Goal: Transaction & Acquisition: Purchase product/service

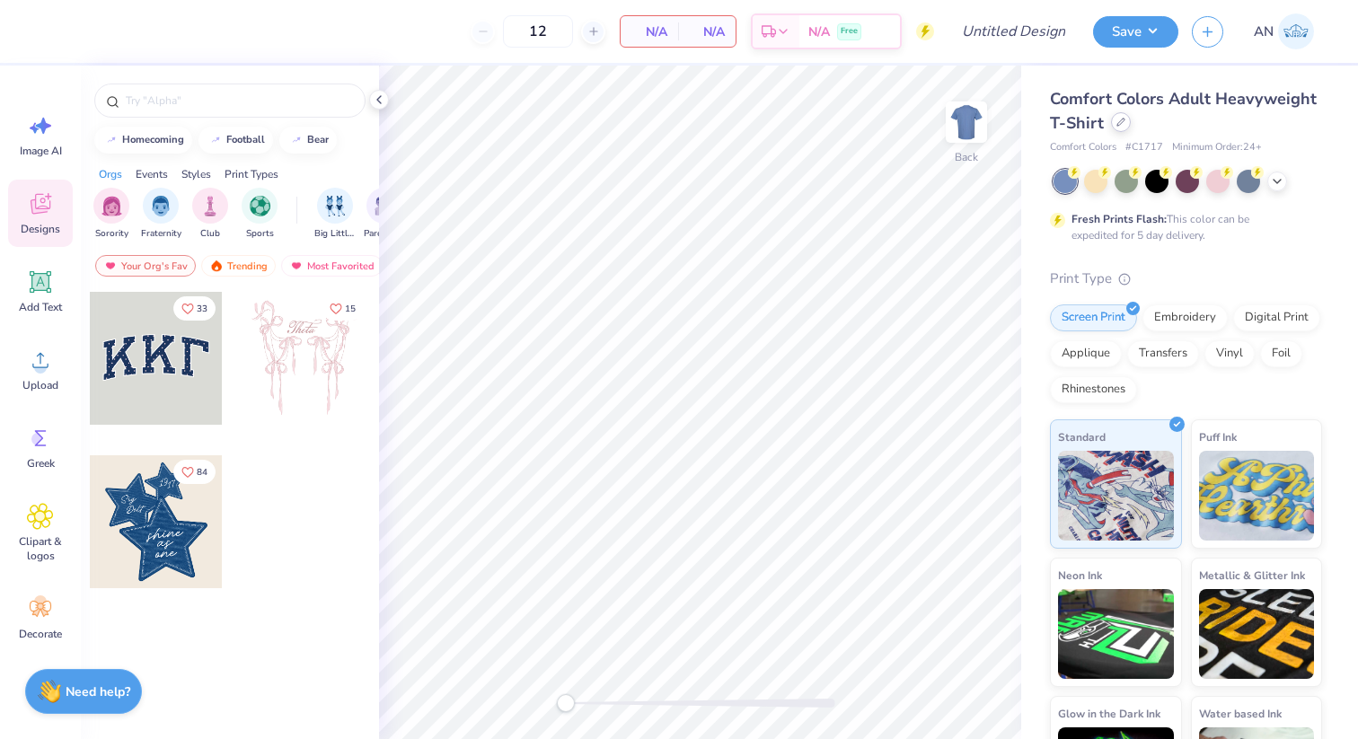
click at [1119, 121] on icon at bounding box center [1121, 122] width 9 height 9
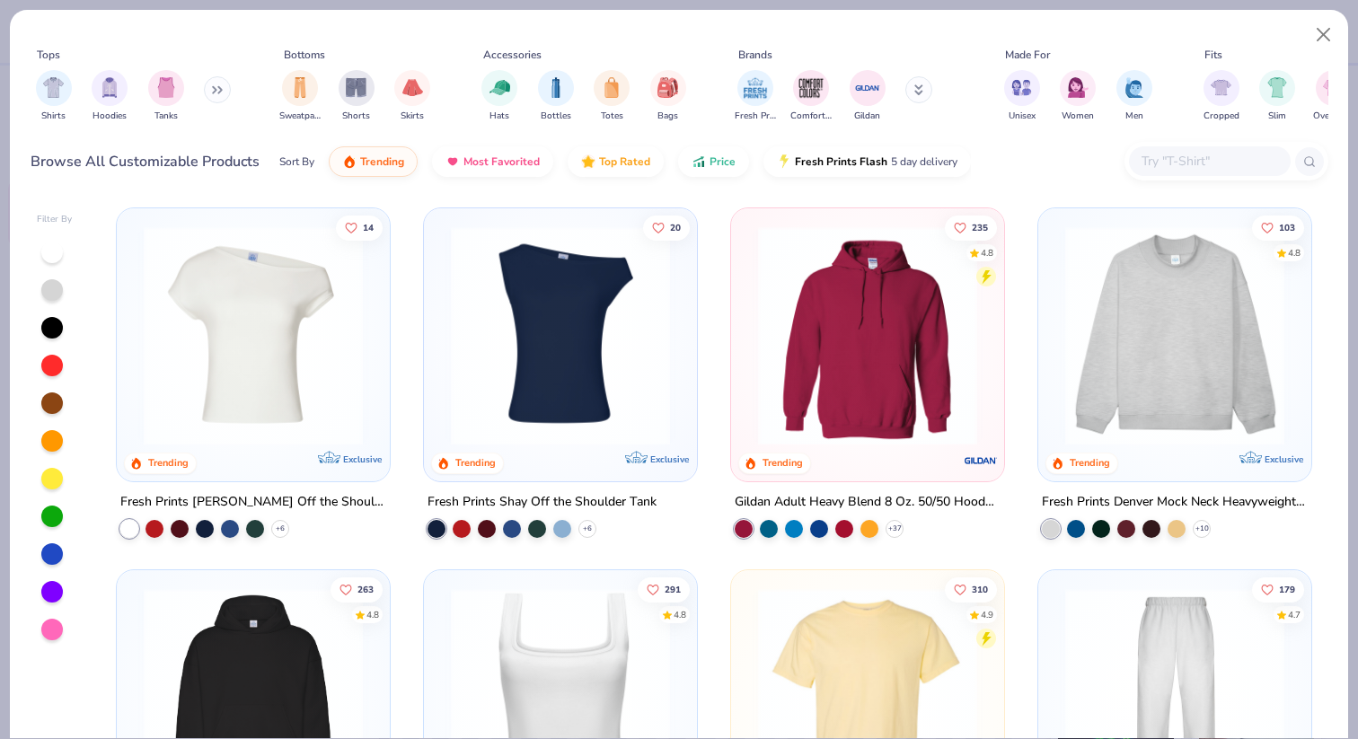
click at [646, 302] on img at bounding box center [560, 335] width 237 height 219
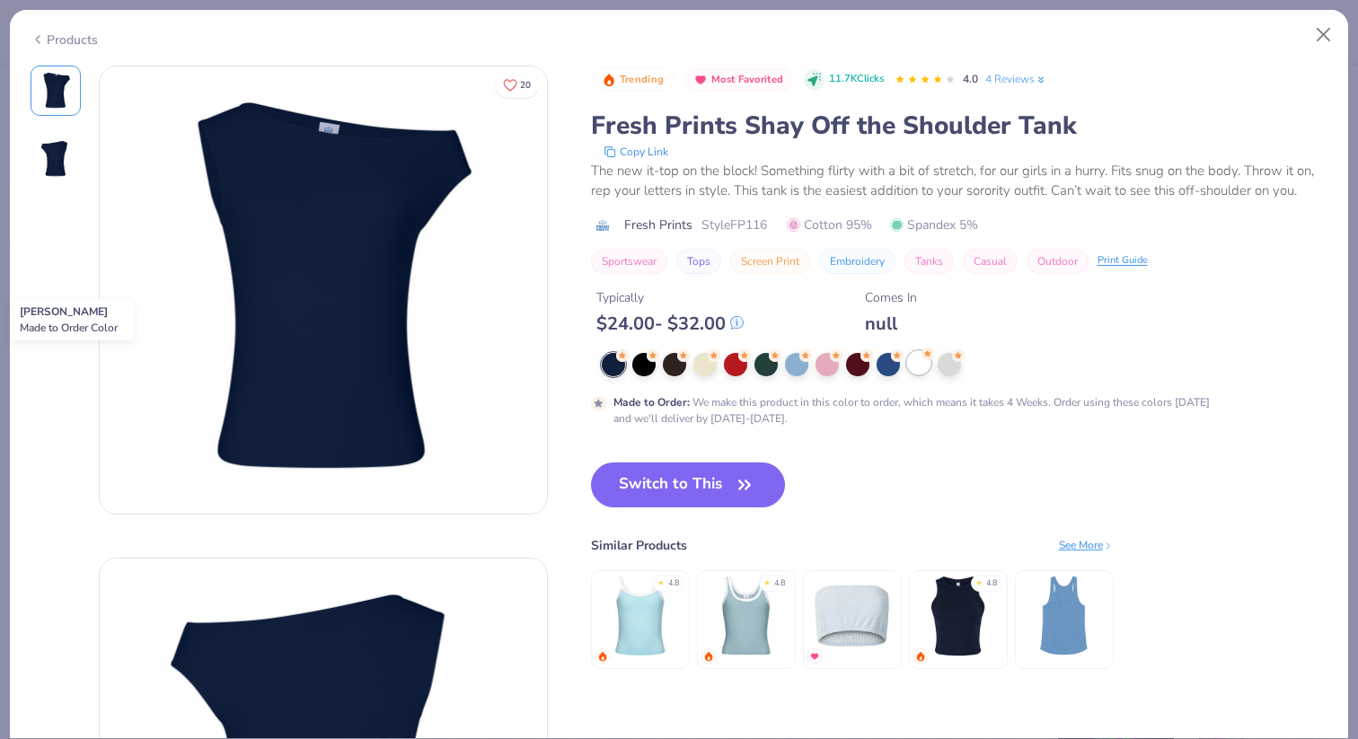
click at [912, 367] on div at bounding box center [918, 362] width 23 height 23
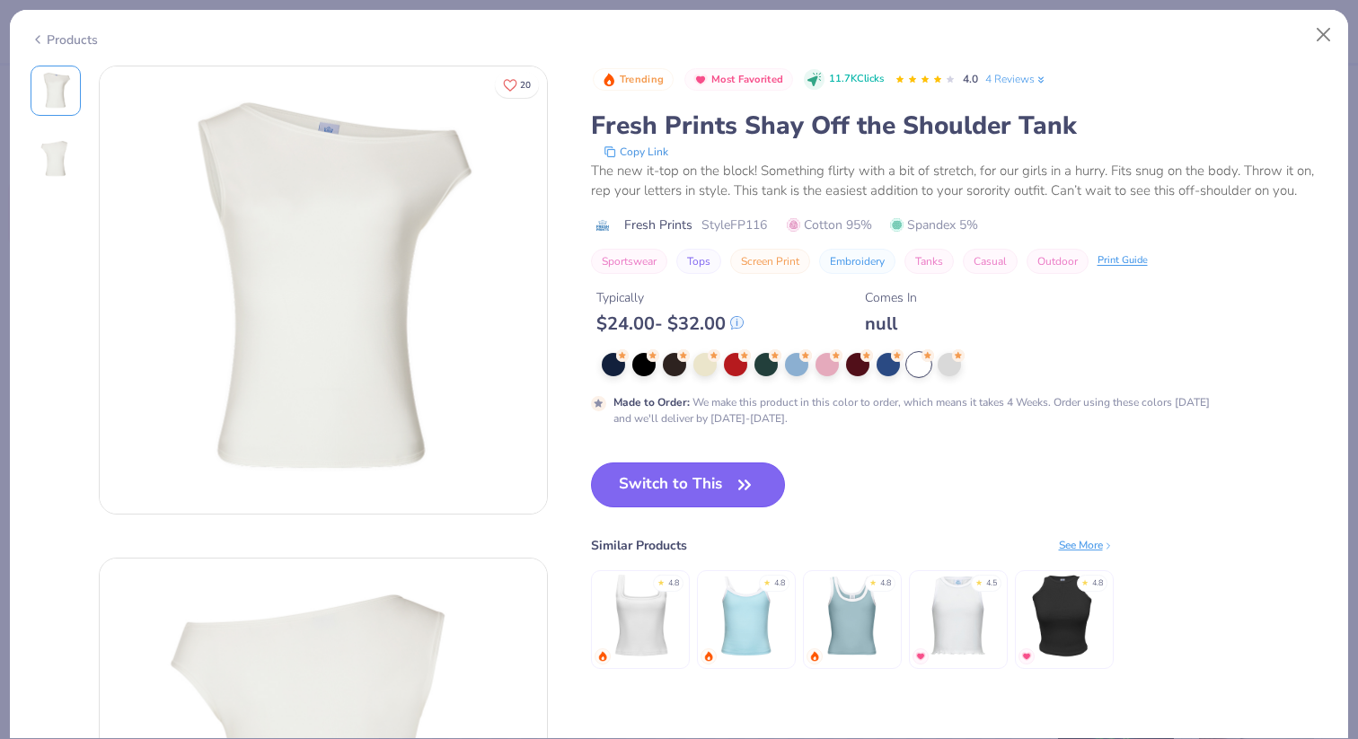
click at [715, 463] on button "Switch to This" at bounding box center [688, 485] width 195 height 45
type input "50"
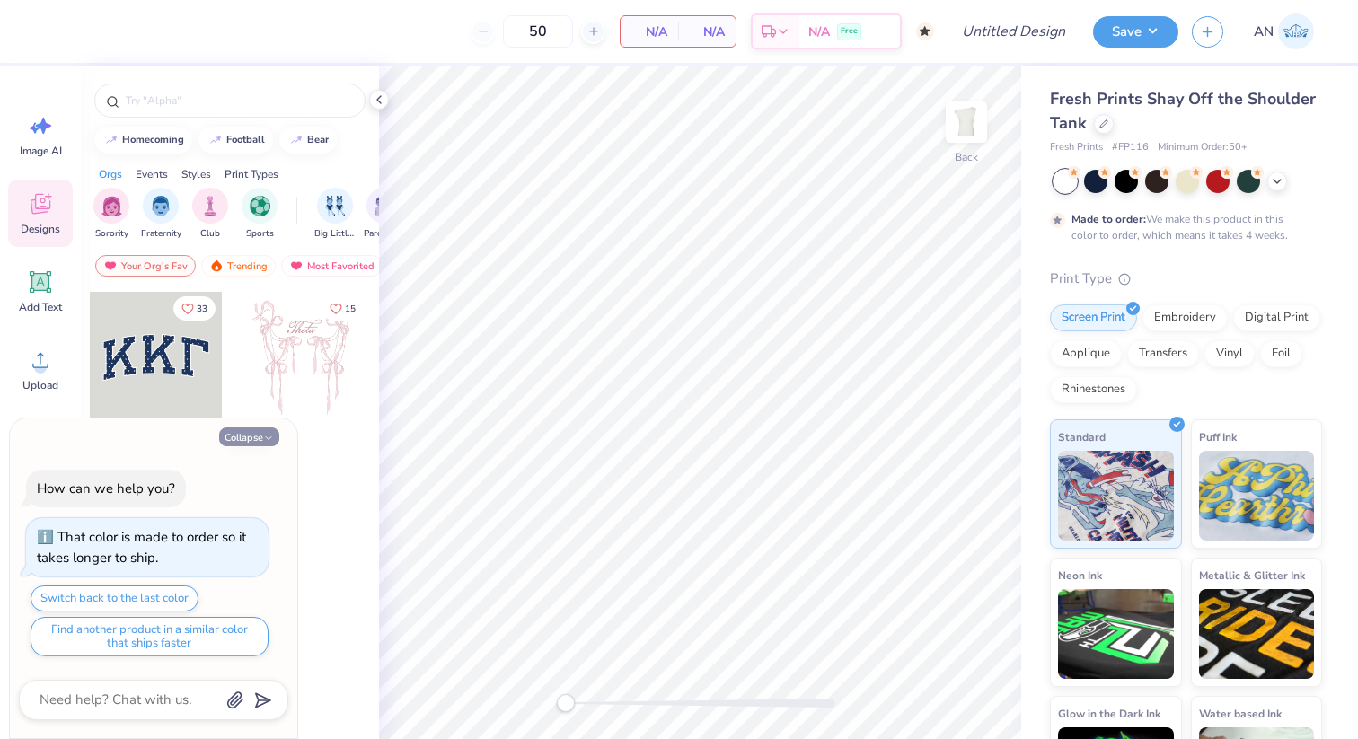
click at [250, 439] on button "Collapse" at bounding box center [249, 437] width 60 height 19
type textarea "x"
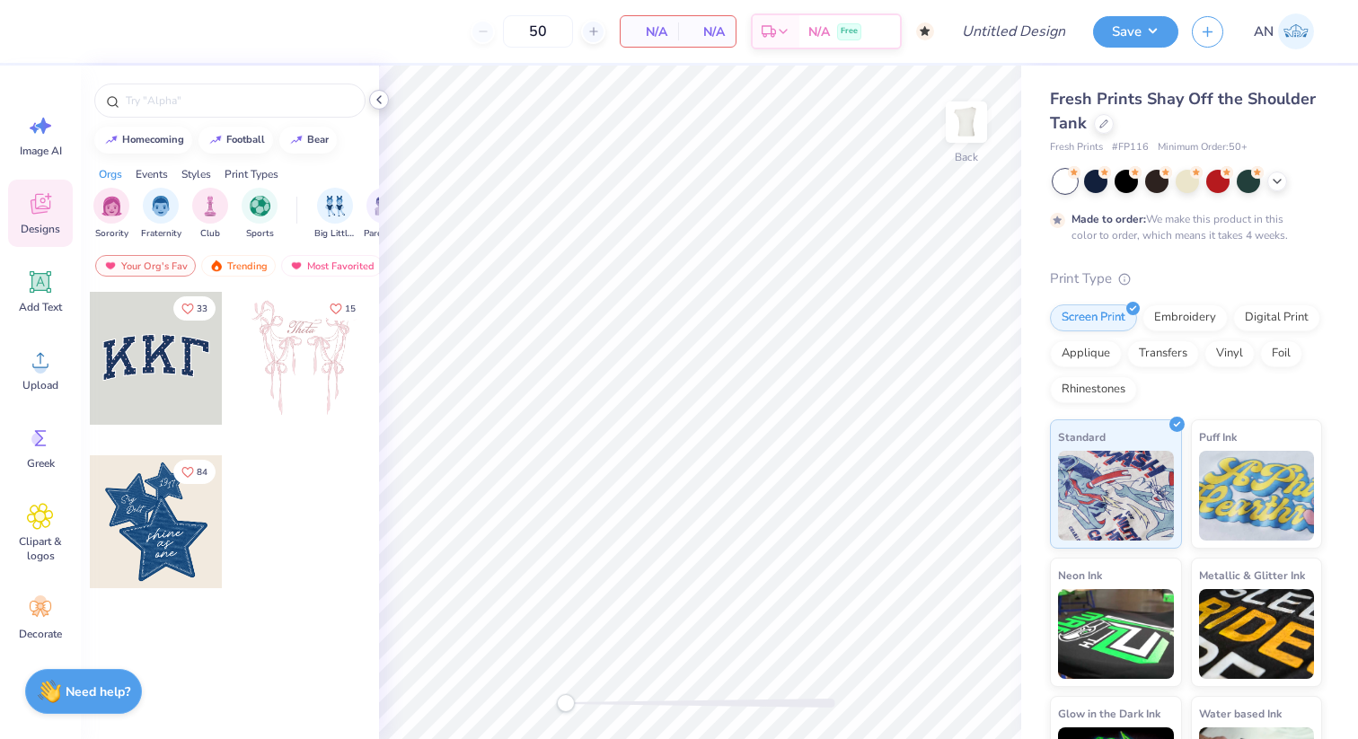
click at [383, 102] on icon at bounding box center [379, 100] width 14 height 14
